Goal: Register for event/course

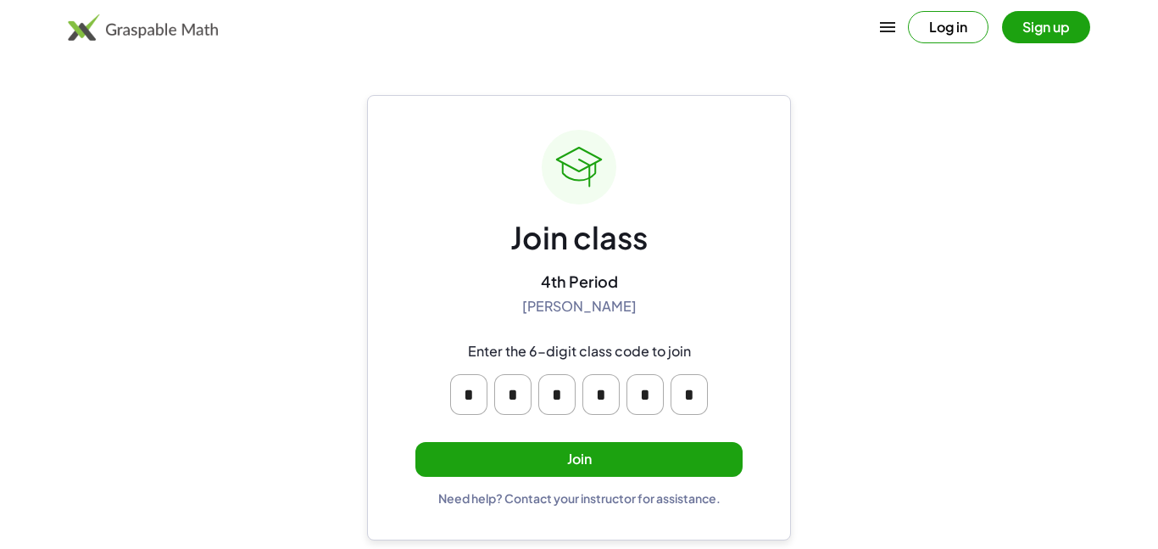
click at [541, 457] on button "Join" at bounding box center [578, 459] width 327 height 35
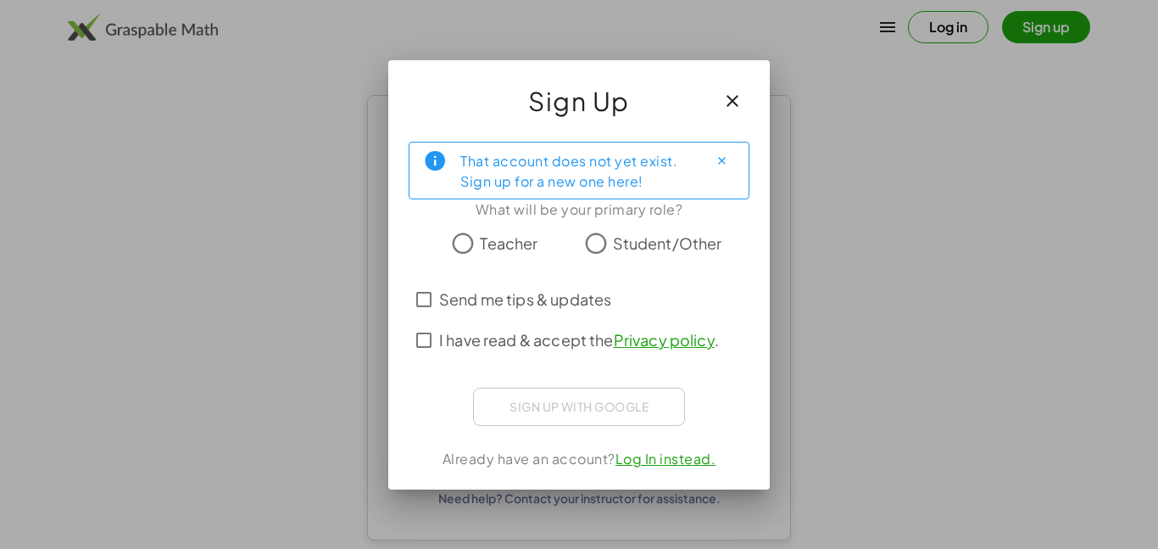
click at [543, 352] on label "I have read & accept the Privacy policy ." at bounding box center [579, 340] width 280 height 41
click at [493, 303] on span "Send me tips & updates" at bounding box center [525, 298] width 172 height 23
click at [493, 299] on span "Send me tips & updates" at bounding box center [525, 298] width 172 height 23
click at [493, 347] on span "I have read & accept the Privacy policy ." at bounding box center [579, 339] width 280 height 23
click at [528, 340] on span "I have read & accept the Privacy policy ." at bounding box center [579, 339] width 280 height 23
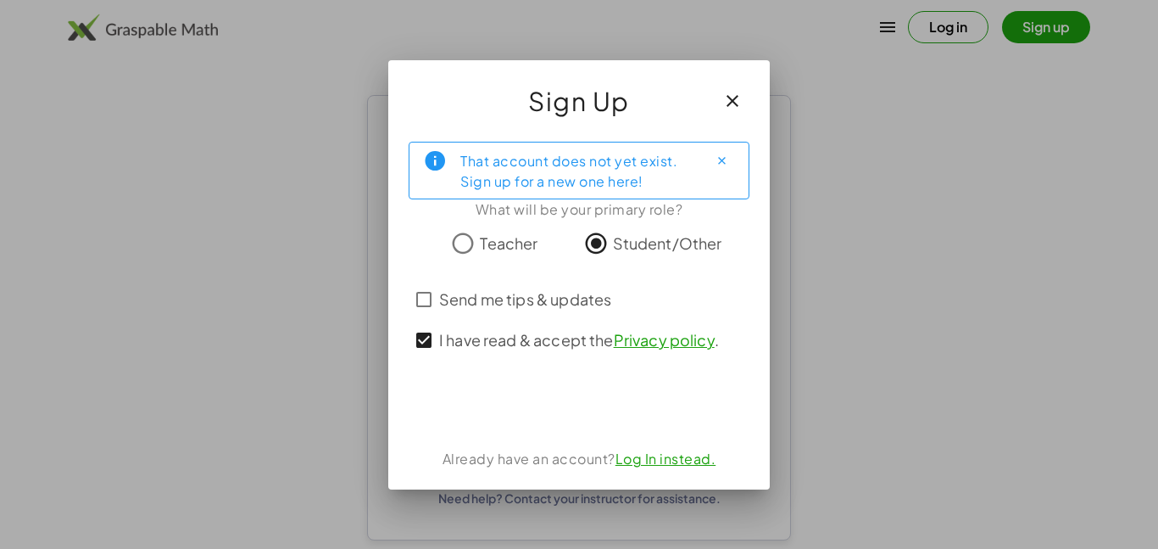
click at [459, 342] on span "I have read & accept the Privacy policy ." at bounding box center [579, 339] width 280 height 23
click at [463, 345] on span "I have read & accept the Privacy policy ." at bounding box center [579, 339] width 280 height 23
